Goal: Task Accomplishment & Management: Manage account settings

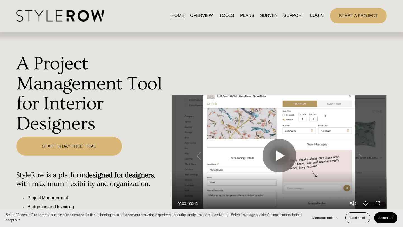
click at [315, 17] on link "LOGIN" at bounding box center [316, 16] width 13 height 8
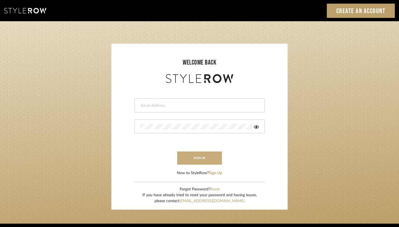
type input "monica@tfoxinteriors.com"
click at [200, 159] on button "sign in" at bounding box center [199, 158] width 45 height 13
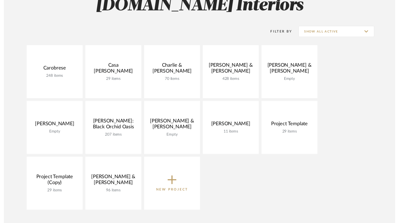
scroll to position [94, 0]
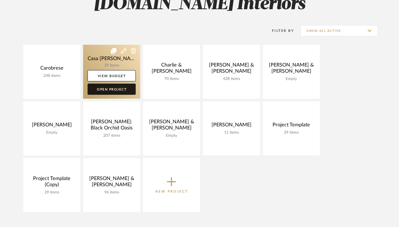
click at [105, 92] on link "Open Project" at bounding box center [112, 89] width 48 height 11
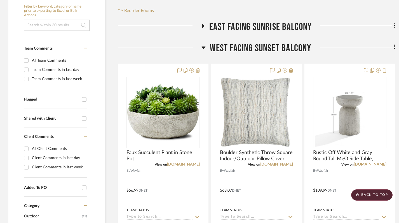
scroll to position [29, 0]
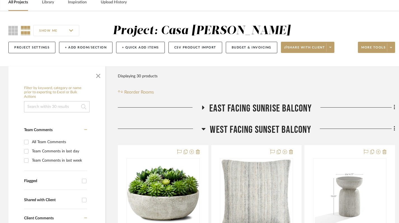
click at [204, 129] on icon at bounding box center [204, 129] width 4 height 2
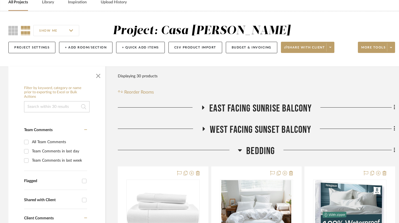
click at [241, 151] on icon at bounding box center [240, 150] width 4 height 7
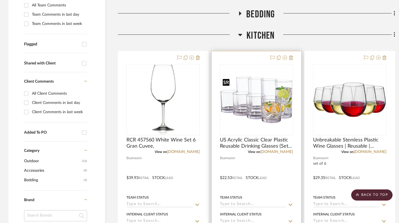
scroll to position [153, 0]
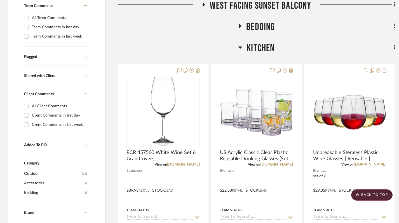
click at [241, 48] on icon at bounding box center [240, 47] width 4 height 7
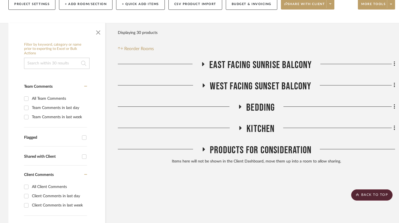
scroll to position [72, 0]
click at [203, 62] on icon at bounding box center [203, 64] width 7 height 4
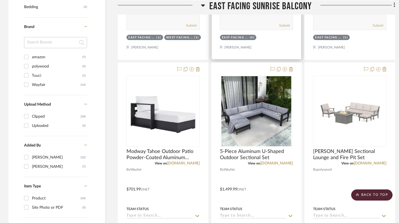
scroll to position [345, 0]
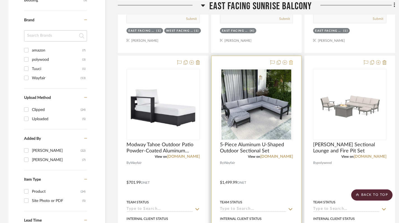
click at [291, 64] on icon at bounding box center [291, 62] width 4 height 4
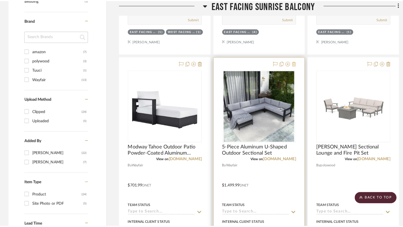
scroll to position [0, 0]
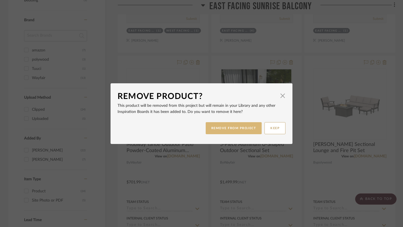
click at [230, 131] on button "REMOVE FROM PROJECT" at bounding box center [234, 128] width 56 height 12
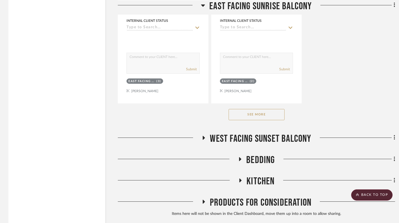
scroll to position [791, 0]
click at [262, 117] on button "See More" at bounding box center [257, 114] width 56 height 11
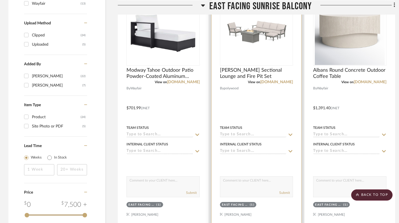
scroll to position [421, 0]
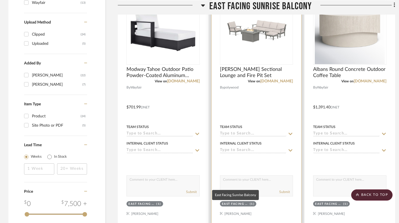
click at [246, 206] on div "East Facing Sunrise Balcony" at bounding box center [235, 204] width 27 height 4
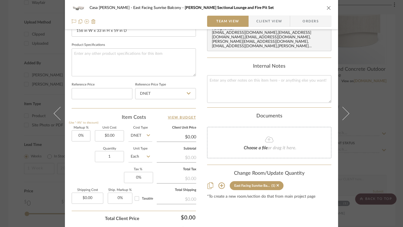
scroll to position [276, 0]
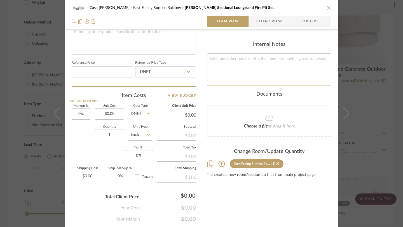
click at [220, 161] on icon at bounding box center [221, 164] width 6 height 6
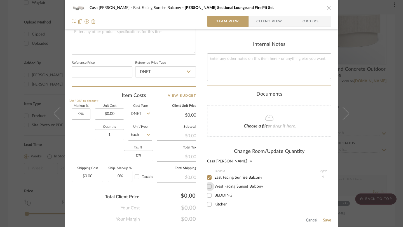
click at [207, 184] on input "West Facing Sunset Balcony" at bounding box center [209, 186] width 9 height 9
checkbox input "true"
type input "1"
click at [208, 173] on input "East Facing Sunrise Balcony" at bounding box center [209, 177] width 9 height 9
checkbox input "false"
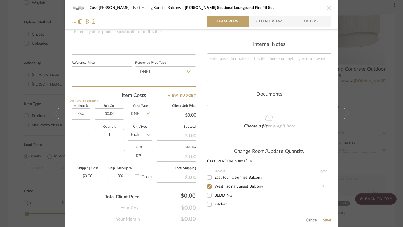
scroll to position [321, 0]
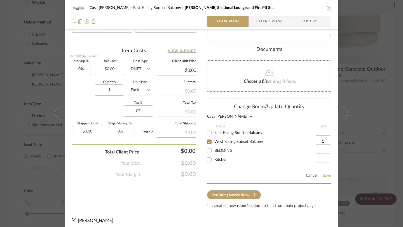
click at [323, 174] on button "Save" at bounding box center [327, 176] width 9 height 4
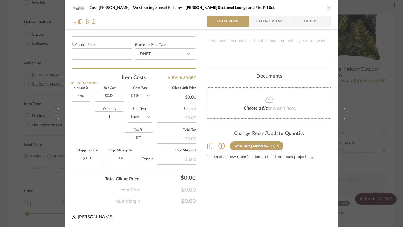
scroll to position [294, 0]
click at [327, 6] on icon "close" at bounding box center [329, 8] width 4 height 4
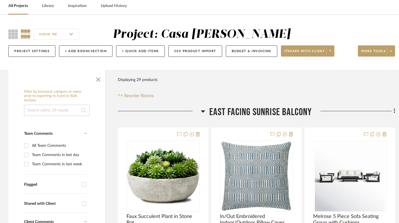
scroll to position [0, 0]
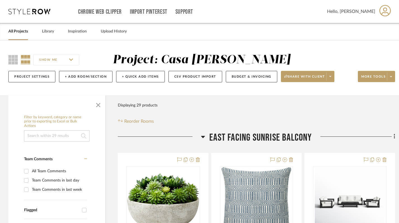
click at [203, 135] on icon at bounding box center [203, 136] width 4 height 7
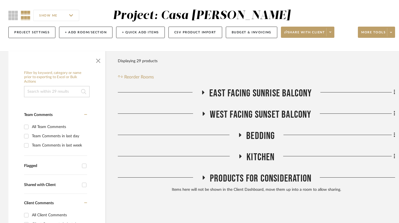
scroll to position [45, 0]
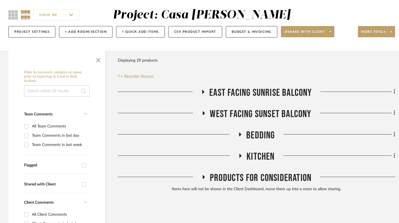
click at [202, 111] on icon at bounding box center [203, 113] width 7 height 4
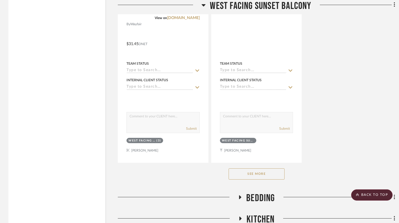
scroll to position [755, 0]
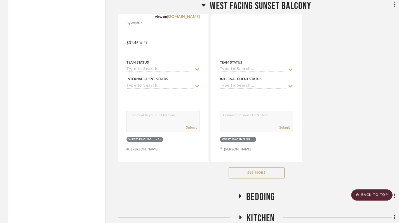
click at [261, 173] on button "See More" at bounding box center [257, 172] width 56 height 11
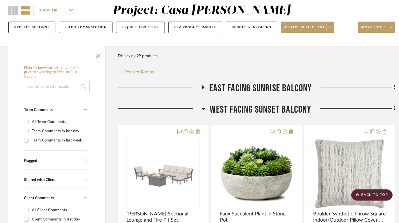
scroll to position [0, 0]
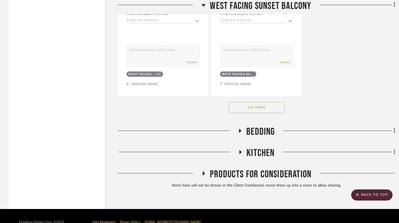
scroll to position [826, 0]
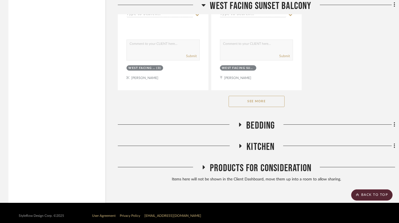
click at [249, 99] on button "See More" at bounding box center [257, 101] width 56 height 11
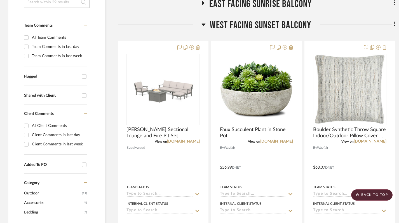
scroll to position [0, 0]
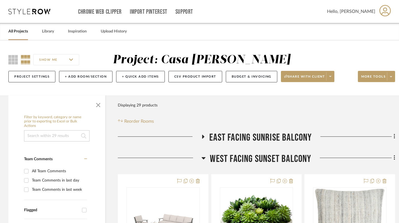
click at [202, 133] on h3 "East Facing Sunrise Balcony" at bounding box center [256, 138] width 111 height 12
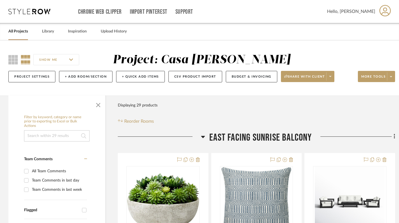
click at [201, 136] on icon at bounding box center [203, 137] width 4 height 2
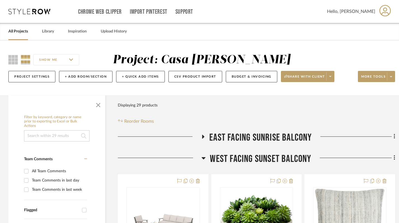
click at [205, 160] on icon at bounding box center [204, 158] width 4 height 7
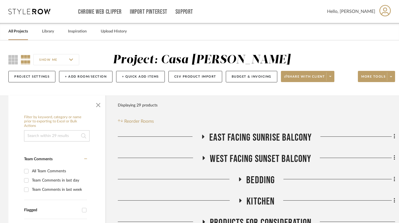
click at [19, 32] on link "All Projects" at bounding box center [18, 32] width 20 height 8
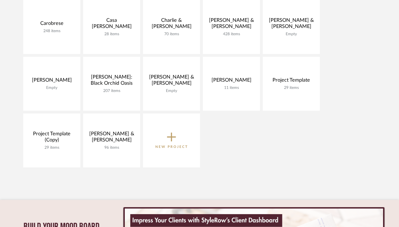
scroll to position [148, 0]
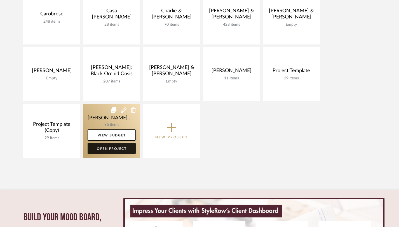
click at [109, 148] on link "Open Project" at bounding box center [112, 148] width 48 height 11
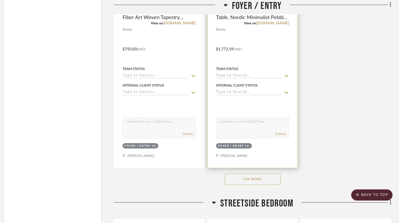
scroll to position [1028, 4]
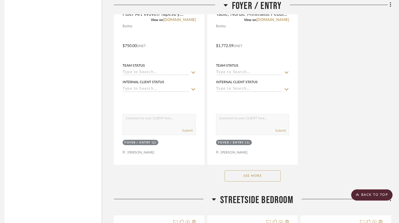
click at [261, 174] on button "See More" at bounding box center [253, 175] width 56 height 11
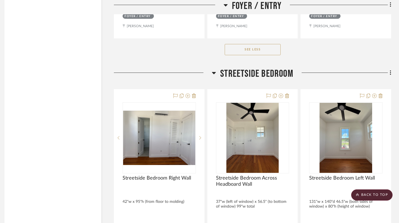
scroll to position [1403, 4]
click at [226, 5] on icon at bounding box center [226, 5] width 4 height 2
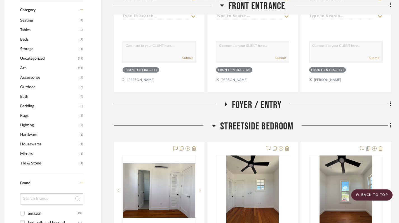
scroll to position [0, 4]
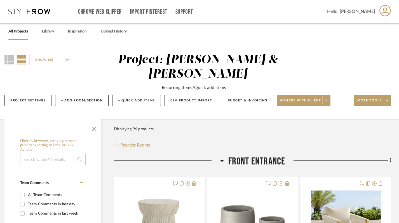
click at [218, 162] on div at bounding box center [167, 162] width 106 height 14
click at [222, 161] on icon at bounding box center [222, 161] width 4 height 2
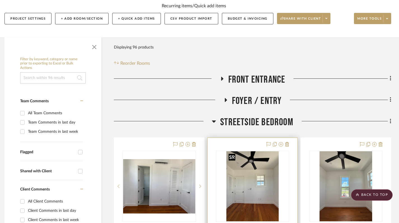
scroll to position [79, 4]
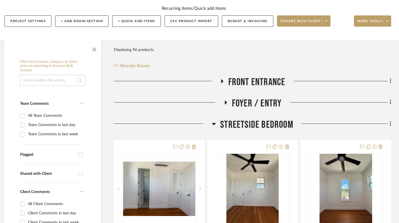
click at [215, 120] on h3 "Streetside Bedroom" at bounding box center [252, 125] width 81 height 12
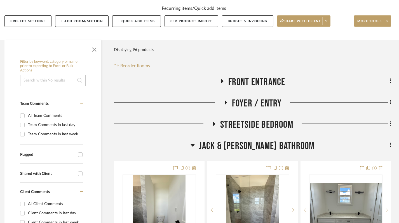
click at [195, 146] on icon at bounding box center [193, 145] width 4 height 7
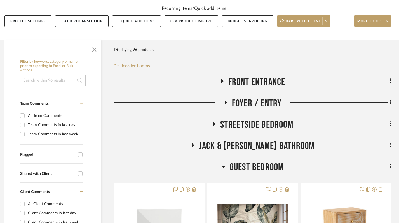
click at [224, 165] on icon at bounding box center [223, 166] width 4 height 7
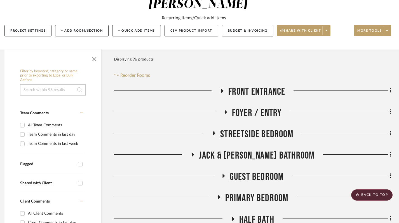
scroll to position [69, 4]
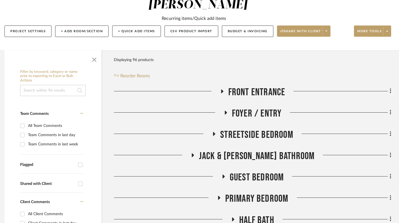
click at [194, 155] on icon at bounding box center [193, 155] width 2 height 4
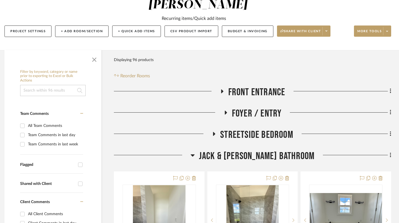
click at [195, 154] on icon at bounding box center [193, 155] width 4 height 7
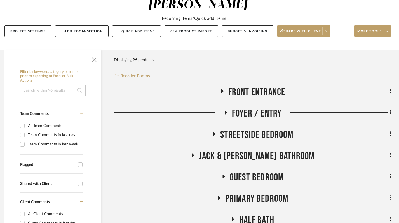
click at [214, 133] on icon at bounding box center [214, 134] width 2 height 4
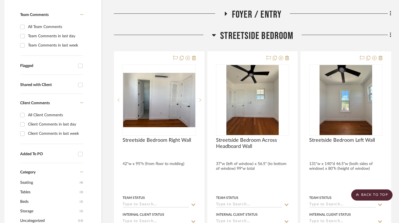
scroll to position [165, 4]
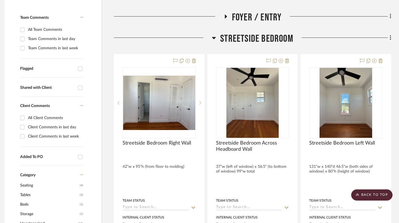
click at [214, 39] on icon at bounding box center [214, 37] width 4 height 7
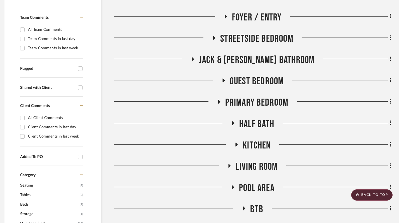
click at [196, 59] on icon at bounding box center [192, 59] width 7 height 4
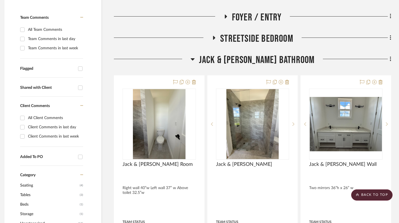
click at [195, 59] on icon at bounding box center [193, 59] width 4 height 2
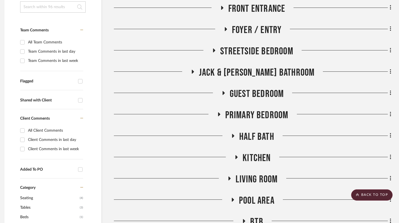
scroll to position [145, 4]
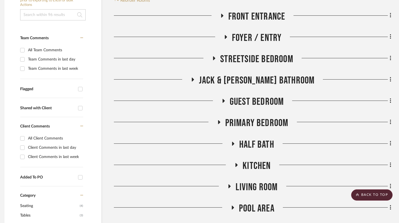
click at [212, 59] on icon at bounding box center [214, 58] width 7 height 4
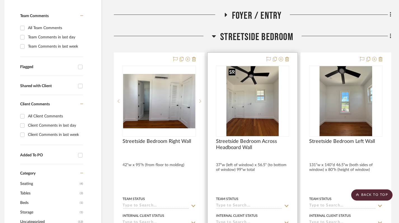
scroll to position [166, 4]
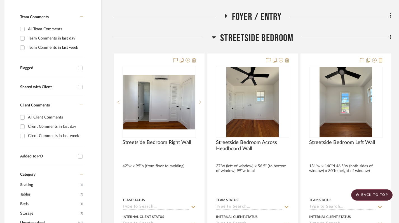
click at [214, 38] on icon at bounding box center [214, 37] width 4 height 2
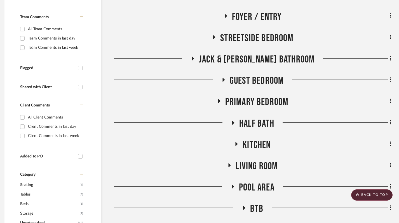
scroll to position [205, 4]
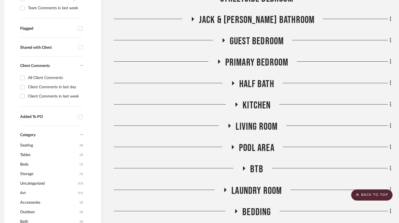
click at [228, 127] on icon at bounding box center [229, 126] width 7 height 4
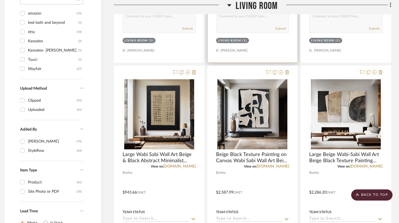
scroll to position [530, 4]
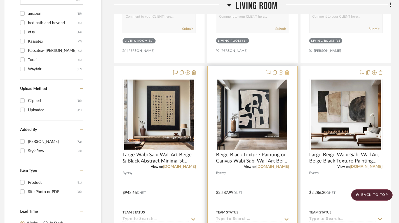
click at [286, 71] on icon at bounding box center [287, 72] width 4 height 4
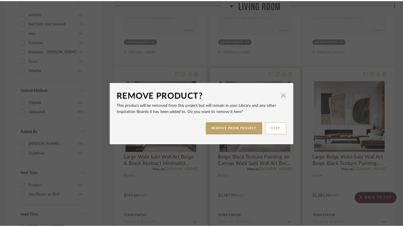
scroll to position [0, 0]
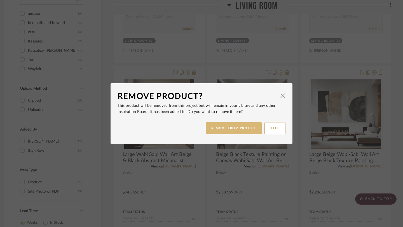
click at [238, 130] on button "REMOVE FROM PROJECT" at bounding box center [234, 128] width 56 height 12
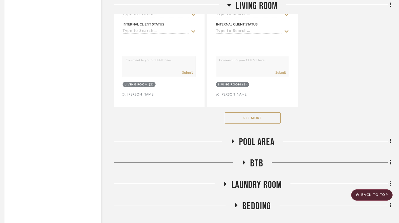
scroll to position [985, 4]
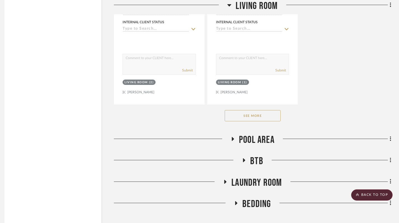
click at [258, 120] on button "See More" at bounding box center [253, 115] width 56 height 11
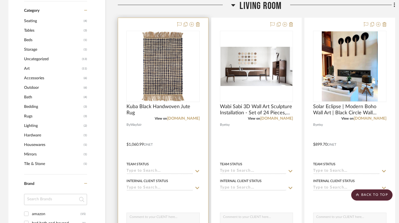
scroll to position [379, 0]
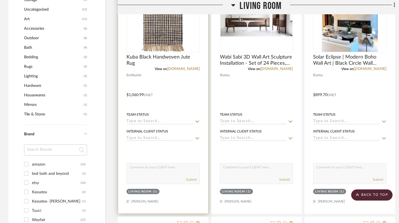
click at [153, 192] on div "(1)" at bounding box center [155, 192] width 5 height 4
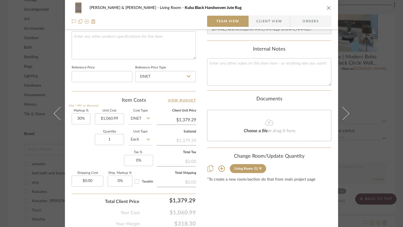
scroll to position [294, 0]
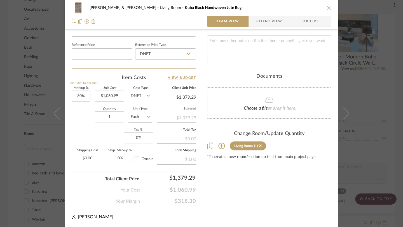
click at [222, 143] on icon at bounding box center [221, 146] width 7 height 7
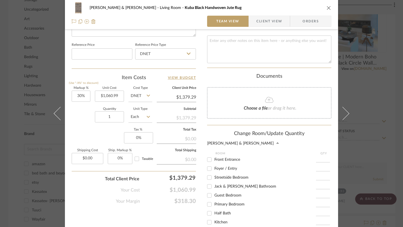
scroll to position [23, 0]
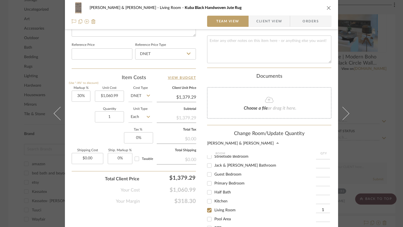
click at [209, 179] on input "Primary Bedroom" at bounding box center [209, 183] width 9 height 9
checkbox input "true"
type input "1"
click at [207, 206] on input "Living Room" at bounding box center [209, 210] width 9 height 9
checkbox input "false"
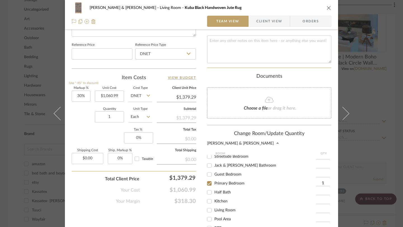
scroll to position [380, 0]
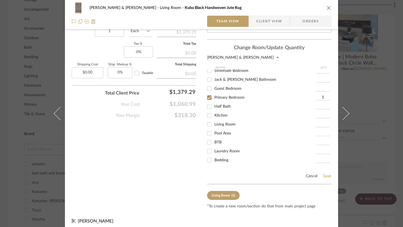
click at [325, 174] on button "Save" at bounding box center [327, 176] width 9 height 4
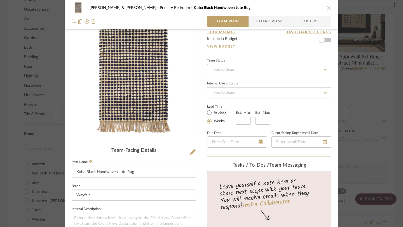
scroll to position [0, 0]
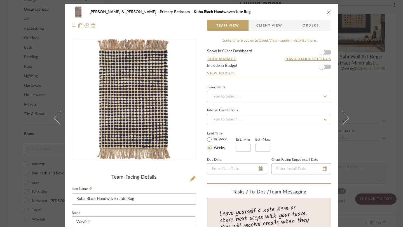
click at [327, 13] on icon "close" at bounding box center [329, 12] width 4 height 4
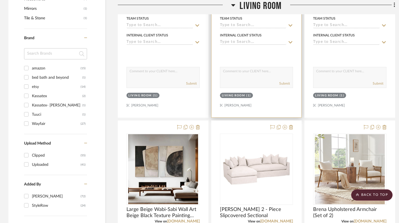
scroll to position [480, 0]
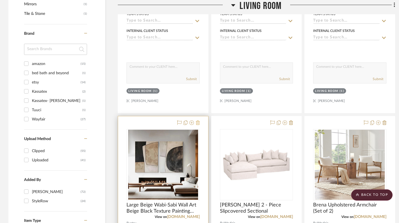
click at [198, 123] on icon at bounding box center [198, 122] width 4 height 4
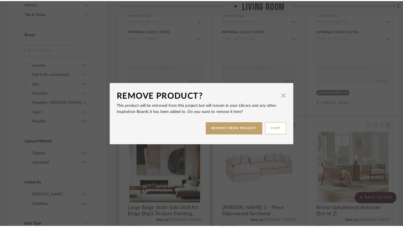
scroll to position [0, 0]
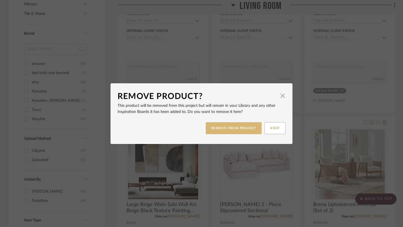
click at [231, 132] on button "REMOVE FROM PROJECT" at bounding box center [234, 128] width 56 height 12
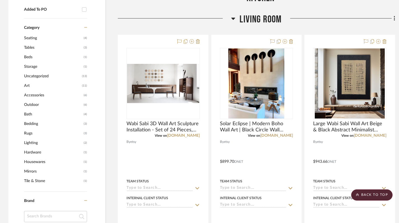
scroll to position [312, 0]
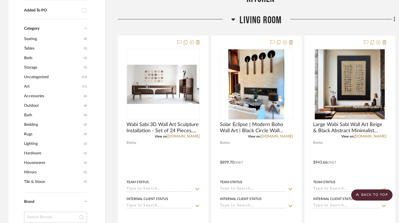
click at [234, 20] on icon at bounding box center [233, 19] width 4 height 7
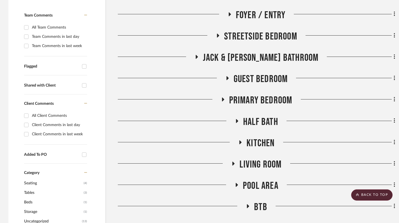
scroll to position [194, 0]
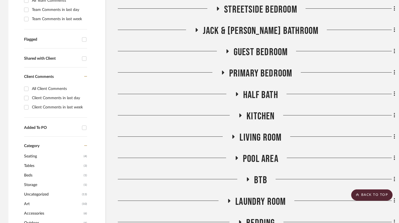
click at [232, 137] on icon at bounding box center [233, 137] width 7 height 4
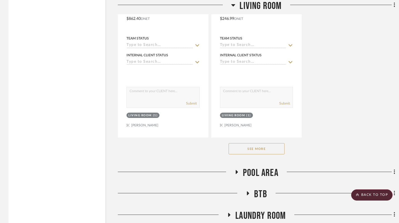
scroll to position [954, 0]
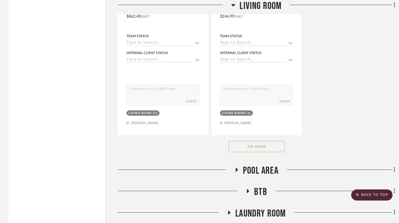
click at [248, 147] on button "See More" at bounding box center [257, 146] width 56 height 11
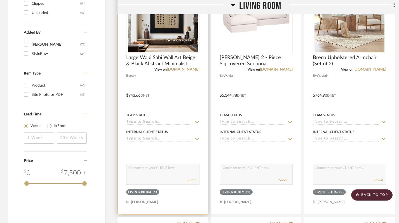
scroll to position [634, 0]
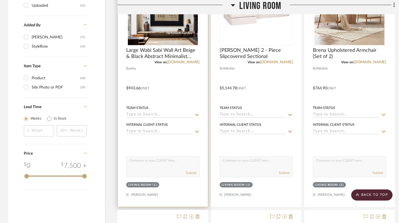
click at [152, 184] on div "Living Room (1)" at bounding box center [142, 185] width 29 height 4
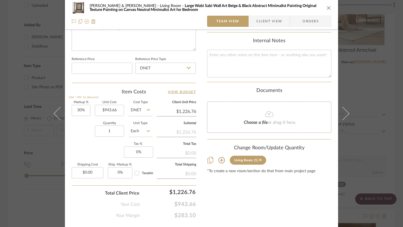
scroll to position [294, 0]
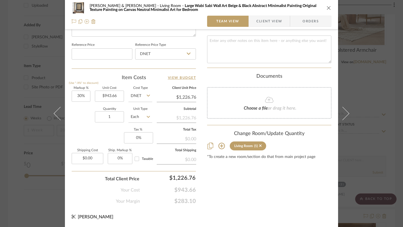
click at [219, 144] on icon at bounding box center [221, 146] width 7 height 7
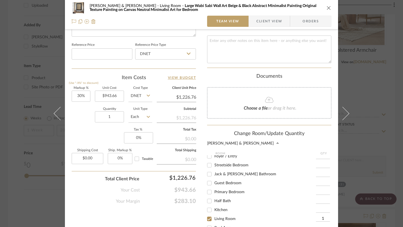
scroll to position [13, 0]
click at [207, 160] on input "Streetside Bedroom" at bounding box center [209, 164] width 9 height 9
checkbox input "true"
type input "1"
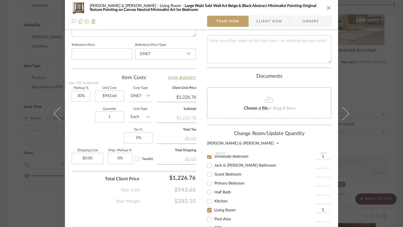
click at [208, 207] on input "Living Room" at bounding box center [209, 210] width 9 height 9
checkbox input "false"
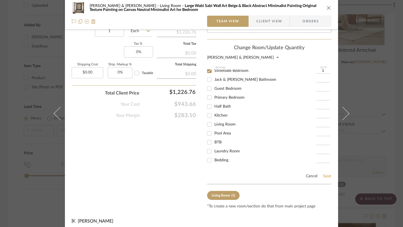
click at [326, 174] on button "Save" at bounding box center [327, 176] width 9 height 4
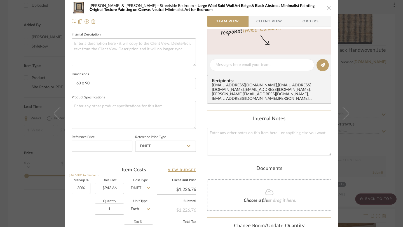
scroll to position [0, 0]
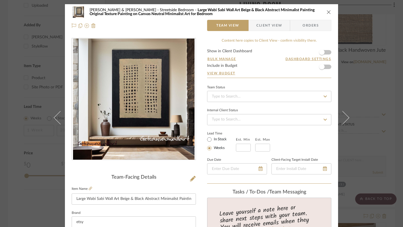
click at [327, 10] on icon "close" at bounding box center [329, 12] width 4 height 4
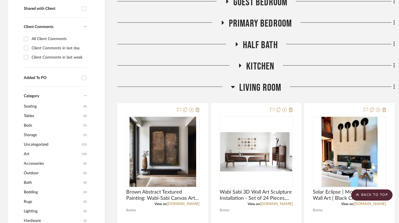
scroll to position [267, 0]
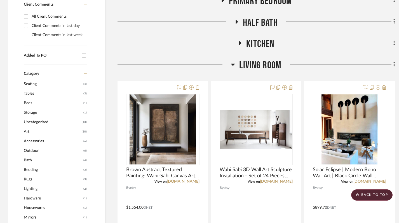
click at [234, 65] on icon at bounding box center [233, 64] width 4 height 7
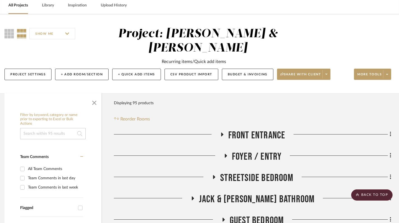
scroll to position [24, 4]
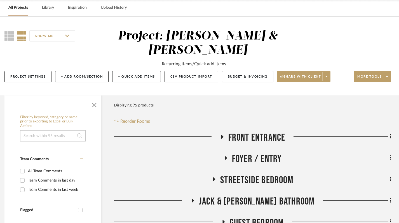
click at [14, 8] on link "All Projects" at bounding box center [18, 8] width 20 height 8
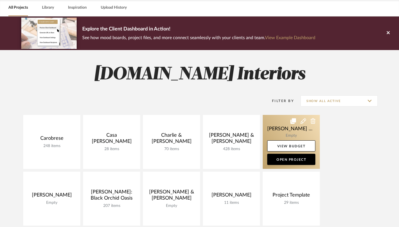
scroll to position [108, 0]
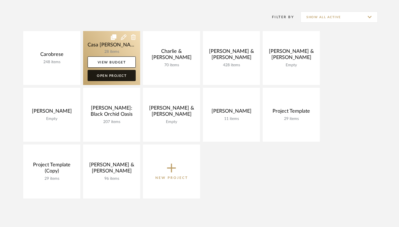
click at [119, 76] on link "Open Project" at bounding box center [112, 75] width 48 height 11
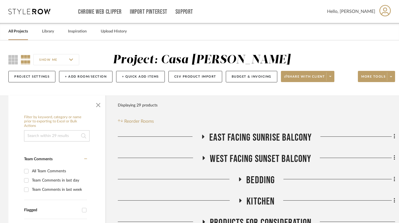
click at [18, 32] on link "All Projects" at bounding box center [18, 32] width 20 height 8
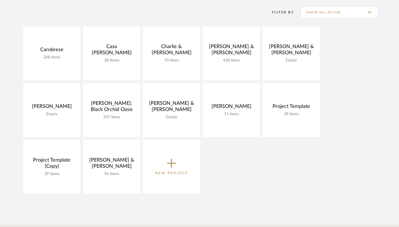
scroll to position [113, 0]
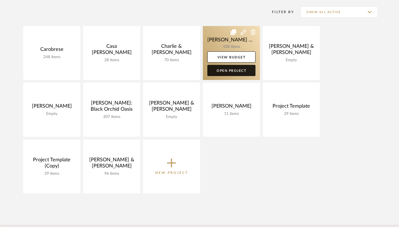
click at [235, 73] on link "Open Project" at bounding box center [231, 70] width 48 height 11
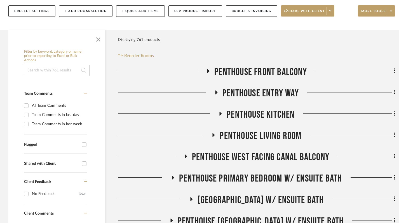
scroll to position [88, 0]
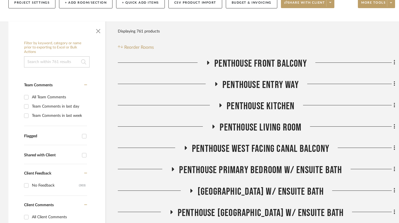
click at [221, 106] on icon at bounding box center [220, 105] width 7 height 4
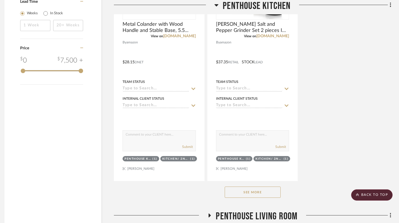
scroll to position [778, 4]
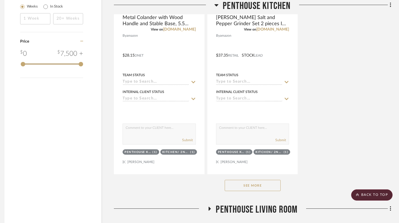
click at [256, 183] on button "See More" at bounding box center [253, 185] width 56 height 11
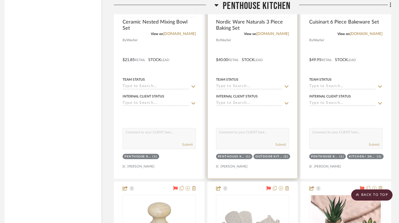
scroll to position [3174, 4]
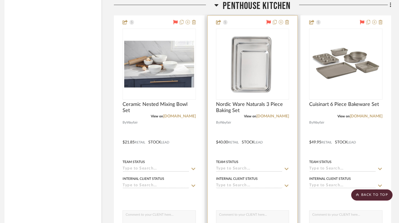
click at [245, 123] on div at bounding box center [253, 138] width 90 height 245
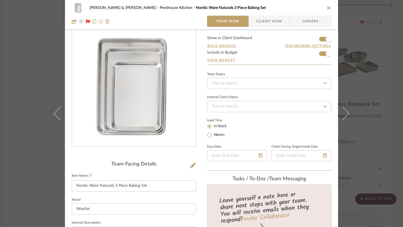
scroll to position [0, 0]
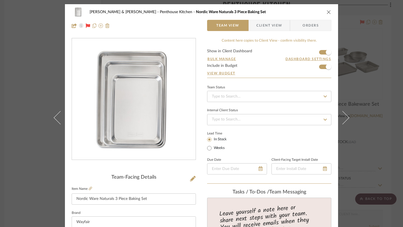
click at [327, 11] on icon "close" at bounding box center [329, 12] width 4 height 4
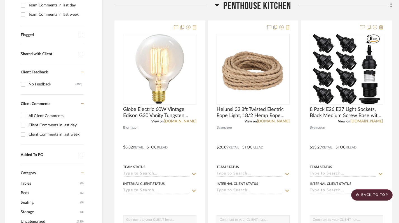
scroll to position [0, 3]
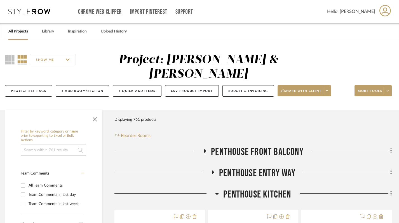
click at [15, 32] on link "All Projects" at bounding box center [18, 32] width 20 height 8
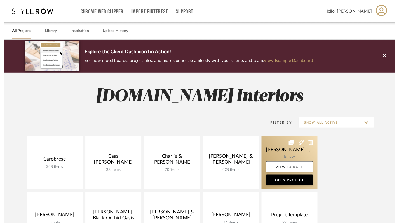
scroll to position [110, 0]
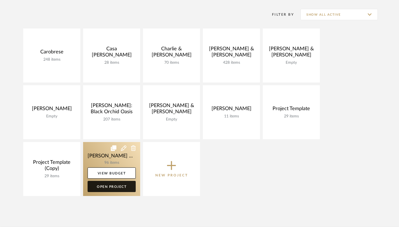
click at [111, 189] on link "Open Project" at bounding box center [112, 186] width 48 height 11
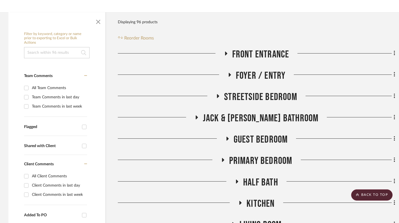
scroll to position [109, 0]
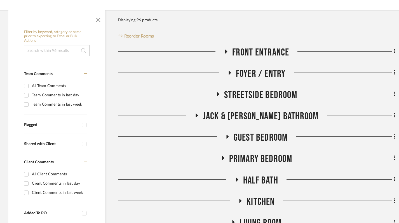
click at [223, 50] on icon at bounding box center [226, 51] width 7 height 4
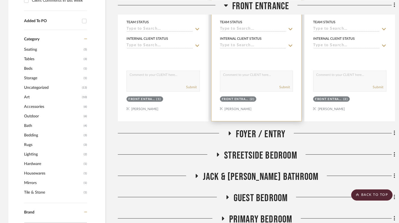
scroll to position [301, 0]
click at [226, 135] on icon at bounding box center [229, 133] width 7 height 4
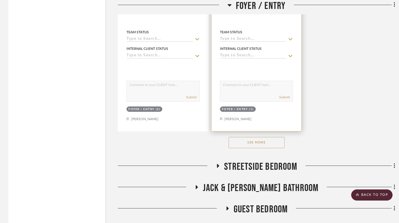
scroll to position [1065, 0]
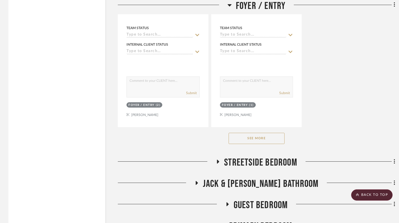
click at [250, 138] on button "See More" at bounding box center [257, 138] width 56 height 11
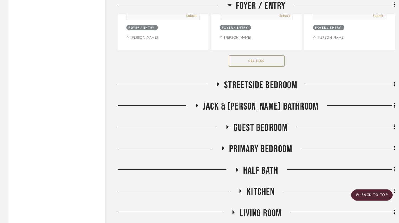
scroll to position [1396, 0]
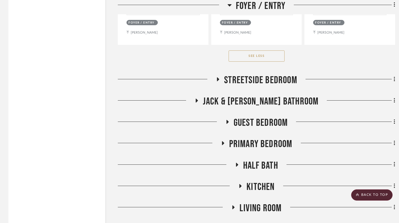
click at [221, 79] on h3 "Streetside Bedroom" at bounding box center [256, 80] width 81 height 12
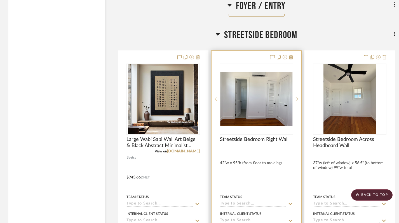
scroll to position [1440, 0]
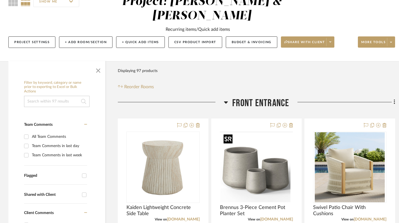
scroll to position [62, 0]
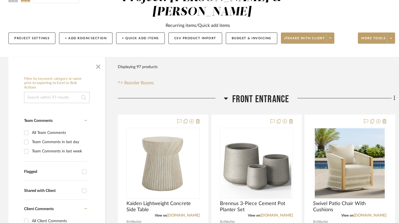
click at [225, 97] on icon at bounding box center [226, 98] width 4 height 7
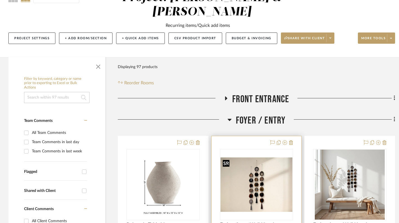
scroll to position [92, 0]
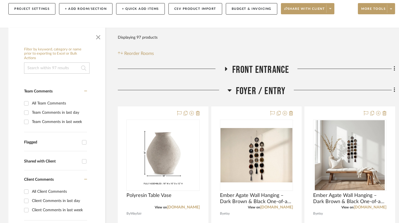
click at [229, 90] on icon at bounding box center [230, 90] width 4 height 2
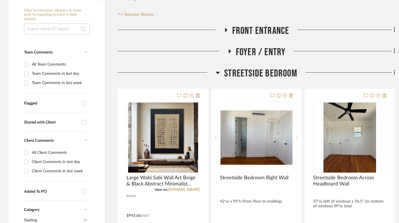
scroll to position [131, 0]
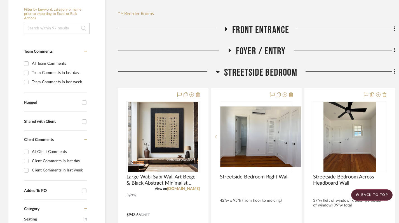
click at [218, 72] on icon at bounding box center [218, 72] width 4 height 2
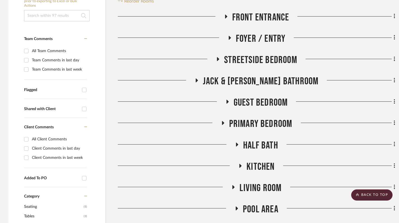
scroll to position [146, 0]
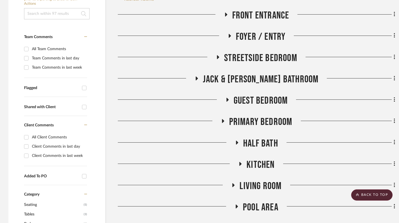
click at [241, 167] on fa-icon at bounding box center [240, 166] width 4 height 8
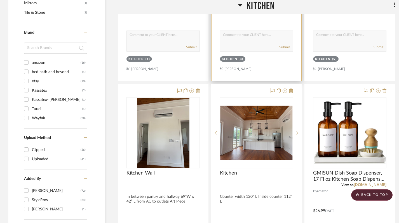
scroll to position [491, 0]
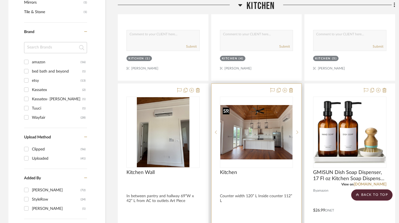
click at [256, 137] on img "0" at bounding box center [257, 132] width 72 height 54
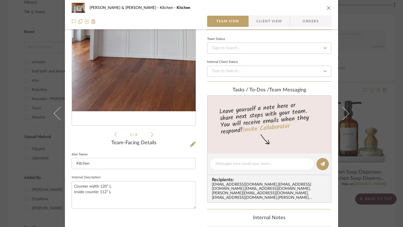
scroll to position [0, 0]
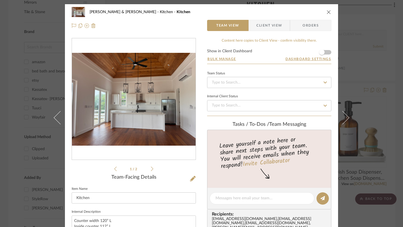
click at [328, 13] on icon "close" at bounding box center [329, 12] width 4 height 4
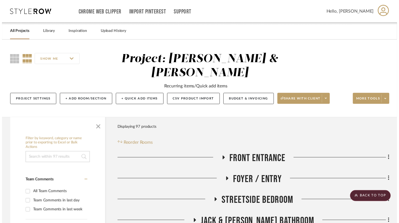
scroll to position [491, 0]
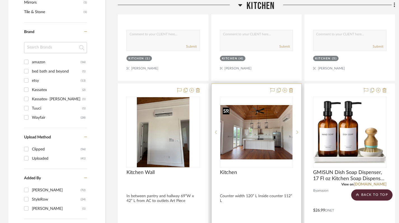
click at [272, 136] on img "0" at bounding box center [257, 132] width 72 height 54
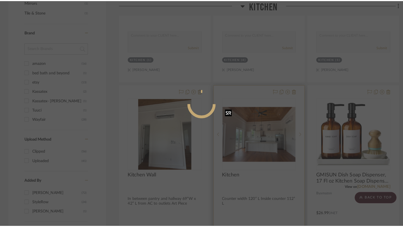
scroll to position [0, 0]
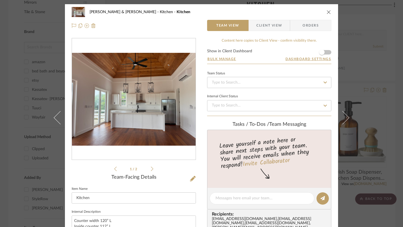
click at [327, 11] on icon "close" at bounding box center [329, 12] width 4 height 4
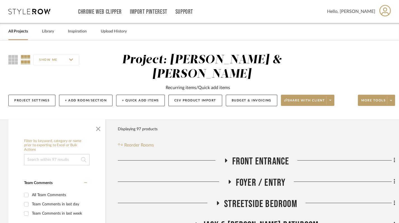
click at [19, 34] on link "All Projects" at bounding box center [18, 32] width 20 height 8
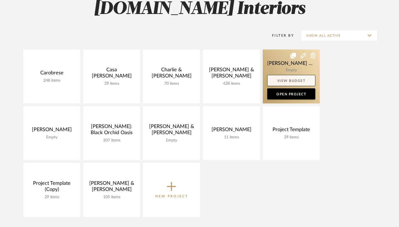
scroll to position [90, 0]
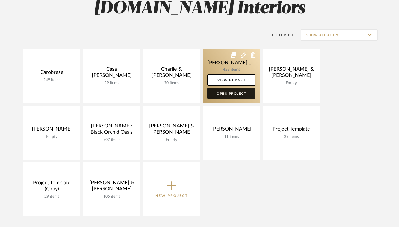
click at [243, 92] on link "Open Project" at bounding box center [231, 93] width 48 height 11
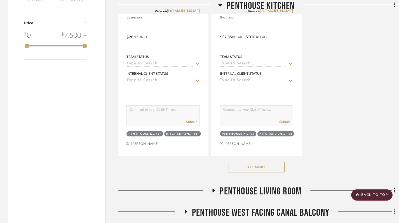
scroll to position [797, 0]
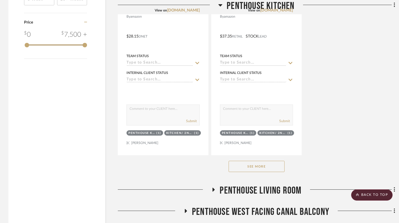
click at [260, 166] on button "See More" at bounding box center [257, 166] width 56 height 11
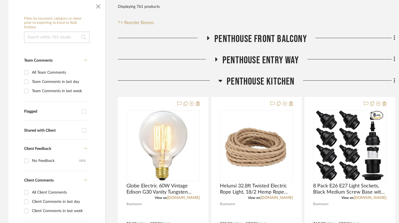
scroll to position [0, 0]
